Goal: Information Seeking & Learning: Learn about a topic

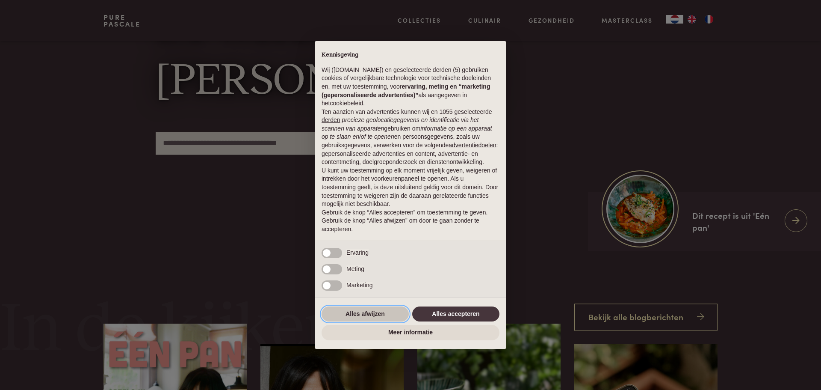
click at [351, 310] on button "Alles afwijzen" at bounding box center [365, 313] width 87 height 15
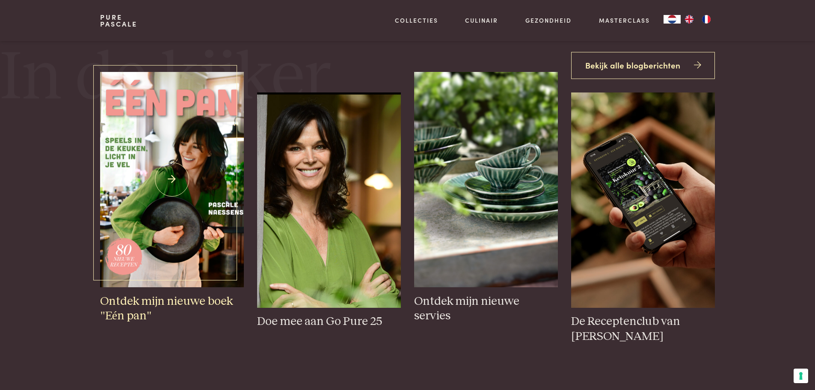
scroll to position [385, 0]
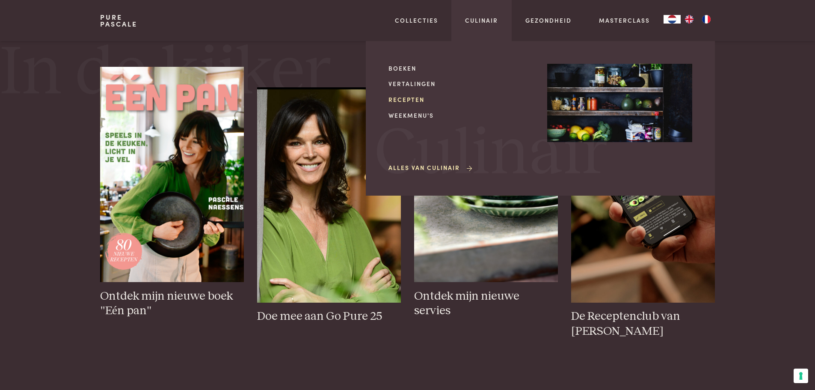
click at [413, 99] on link "Recepten" at bounding box center [460, 99] width 145 height 9
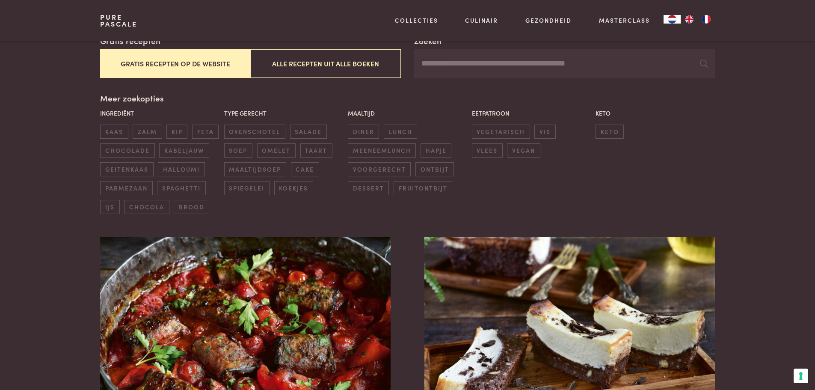
scroll to position [214, 0]
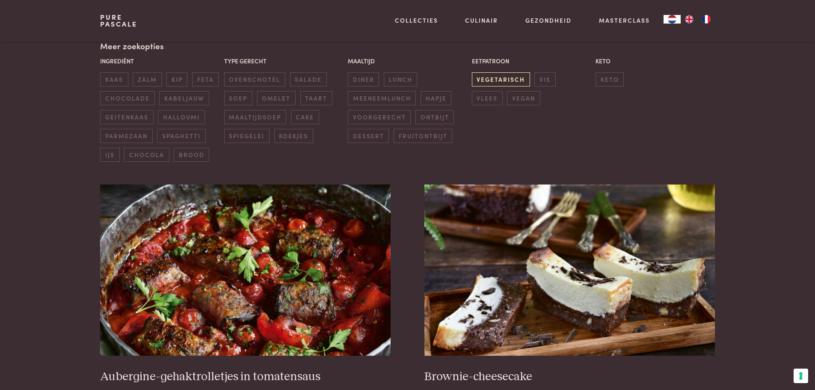
click at [498, 81] on span "vegetarisch" at bounding box center [501, 79] width 58 height 14
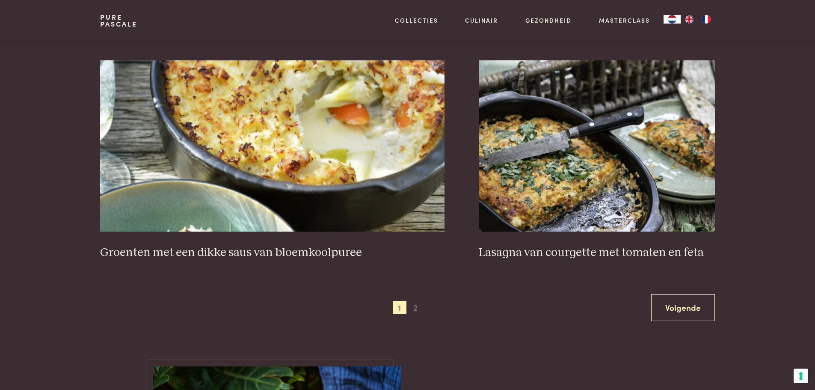
scroll to position [1693, 0]
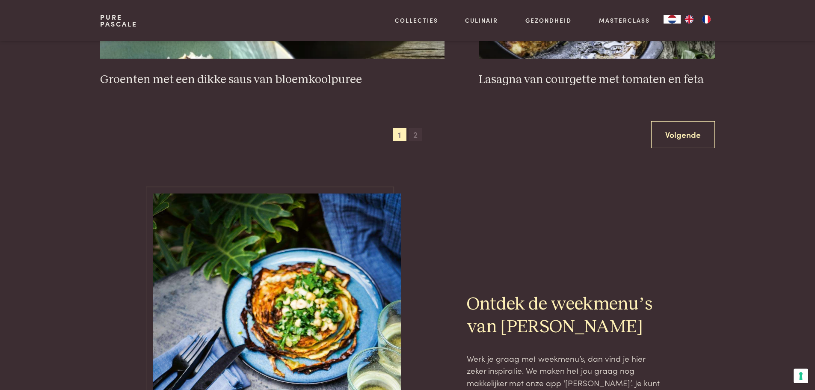
click at [414, 133] on span "2" at bounding box center [415, 135] width 14 height 14
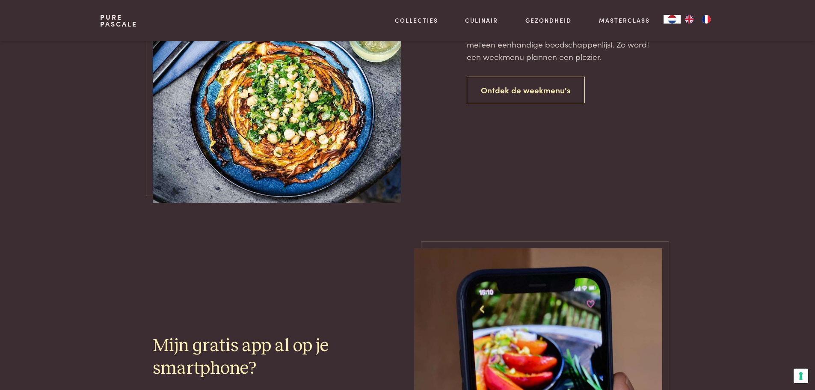
scroll to position [667, 0]
